Goal: Use online tool/utility: Utilize a website feature to perform a specific function

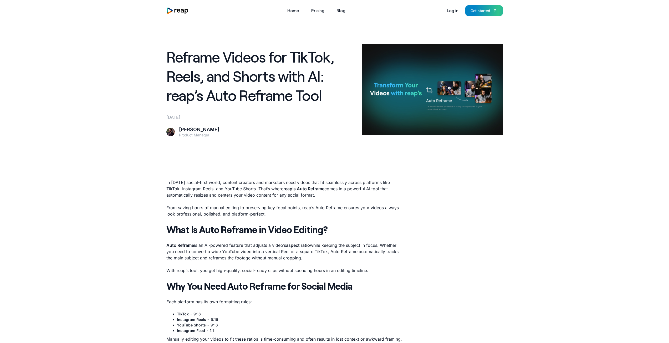
click at [476, 17] on div "Tools Link Five Link Six Link Seven Business Link Five Link Six Link Seven Home…" at bounding box center [334, 10] width 353 height 21
click at [475, 15] on link "Get started" at bounding box center [484, 10] width 38 height 11
click at [475, 14] on link "Get started" at bounding box center [484, 10] width 38 height 11
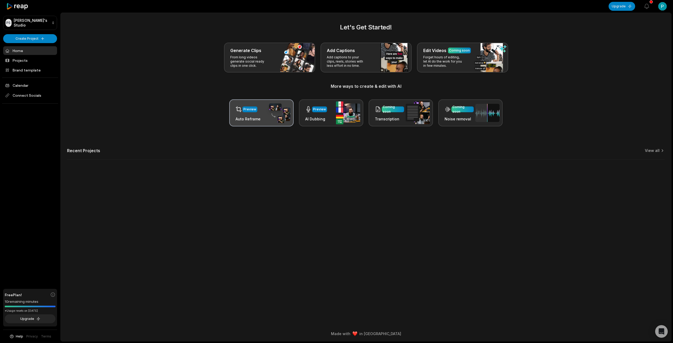
click at [267, 117] on img at bounding box center [278, 113] width 24 height 21
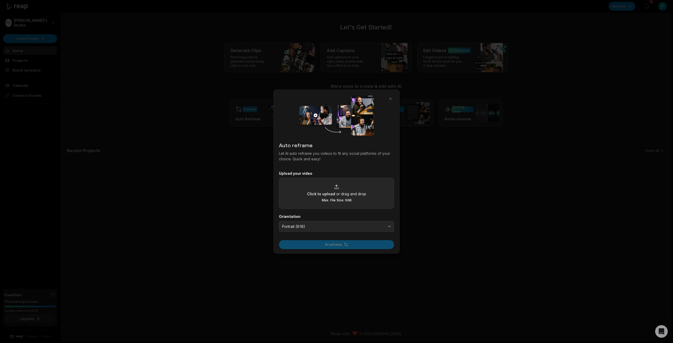
click at [332, 203] on div "Click to upload or drag and drop Max. File Size: 5GB" at bounding box center [336, 193] width 115 height 31
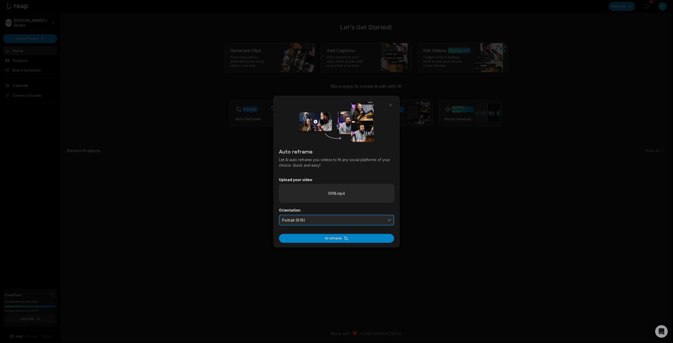
click at [323, 224] on button "Portrait (9:16)" at bounding box center [336, 219] width 115 height 11
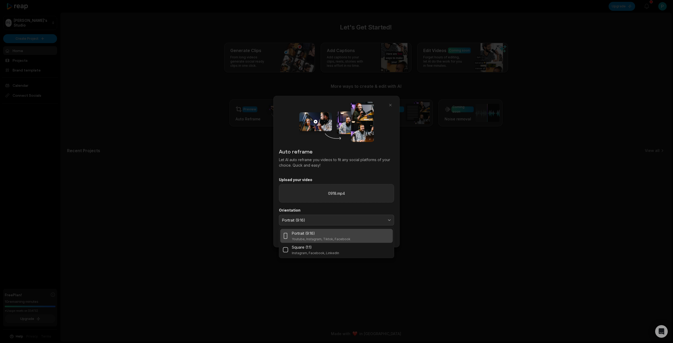
click at [305, 233] on p "Portrait (9:16)" at bounding box center [303, 234] width 23 height 6
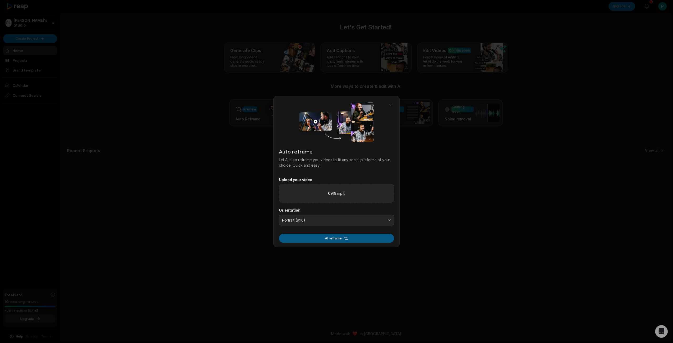
click at [320, 237] on button "AI reframe" at bounding box center [336, 238] width 115 height 9
click at [329, 238] on button "AI reframe" at bounding box center [336, 238] width 115 height 9
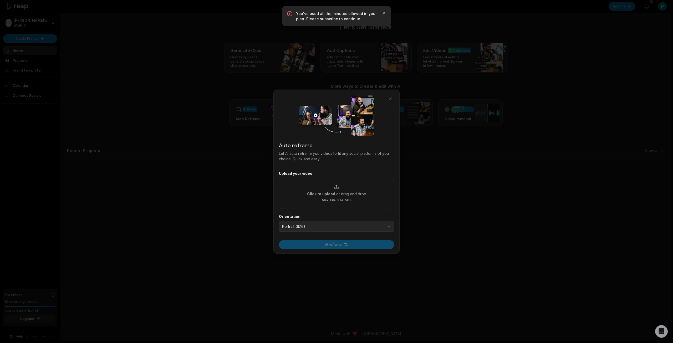
drag, startPoint x: 389, startPoint y: 94, endPoint x: 390, endPoint y: 98, distance: 4.2
click at [389, 94] on div at bounding box center [336, 171] width 673 height 343
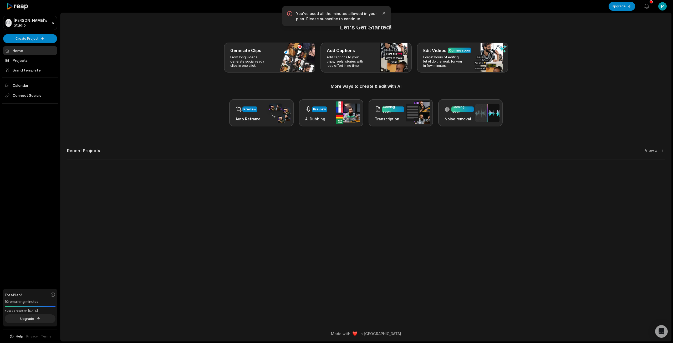
click at [158, 170] on main "Let's Get Started! Generate Clips From long videos generate social ready clips …" at bounding box center [366, 169] width 610 height 313
click at [636, 12] on div "Open sidebar Upgrade View notifications Open user menu" at bounding box center [366, 6] width 612 height 13
click at [638, 5] on div "Upgrade View notifications Open user menu" at bounding box center [637, 6] width 58 height 12
click at [646, 7] on icon "button" at bounding box center [646, 6] width 6 height 6
click at [646, 6] on icon "button" at bounding box center [646, 6] width 6 height 6
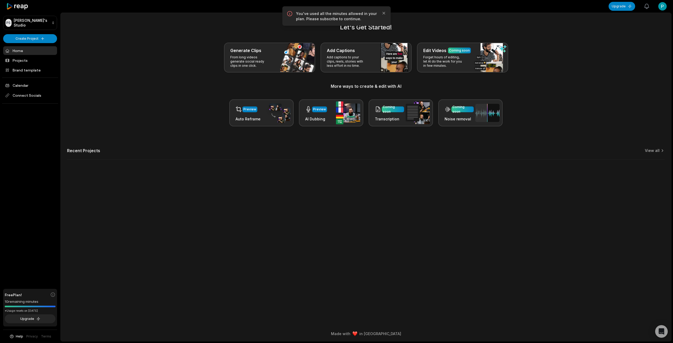
click at [646, 7] on icon "button" at bounding box center [646, 6] width 6 height 6
click at [646, 6] on icon "button" at bounding box center [646, 6] width 6 height 6
